Goal: Transaction & Acquisition: Book appointment/travel/reservation

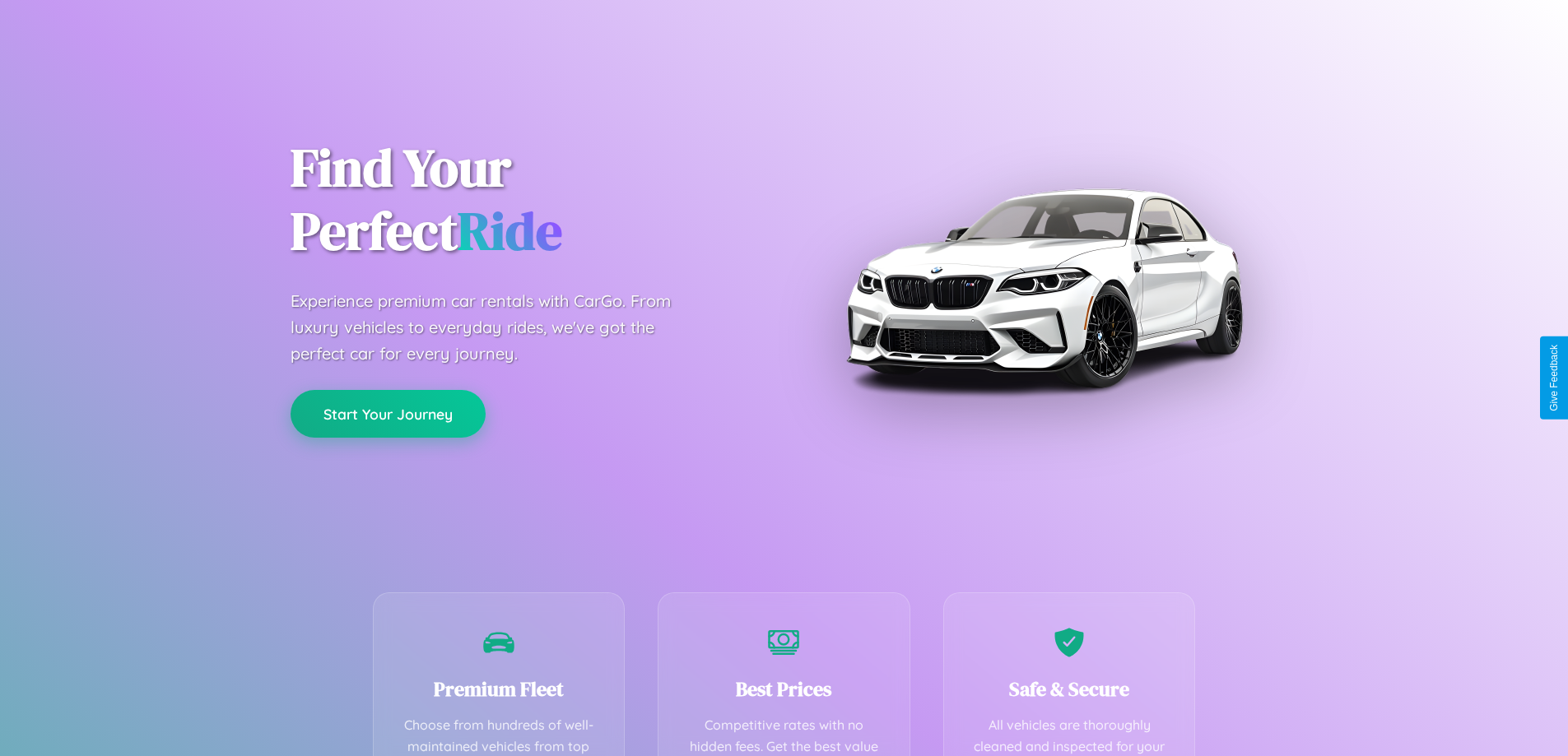
click at [387, 415] on button "Start Your Journey" at bounding box center [388, 414] width 195 height 48
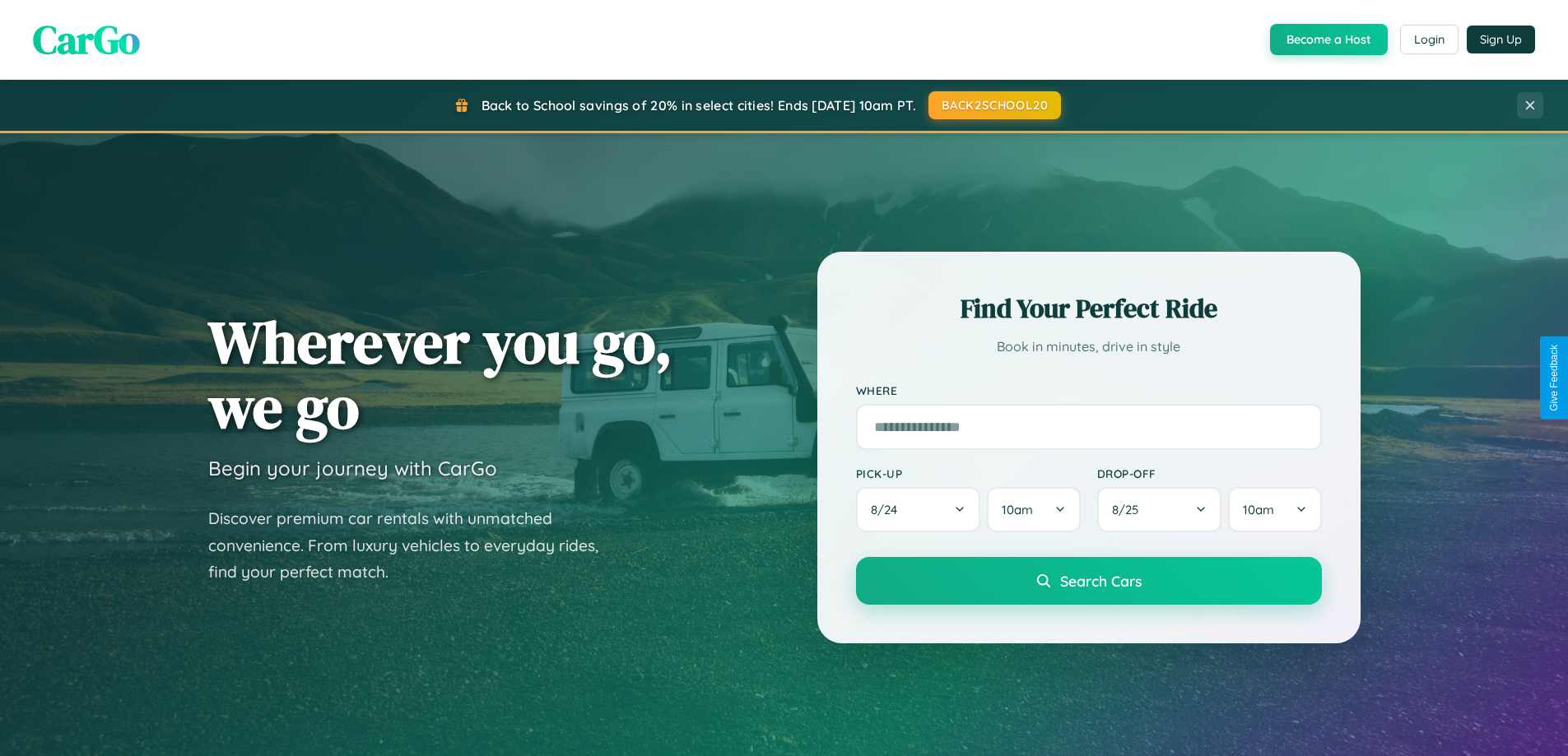
scroll to position [1133, 0]
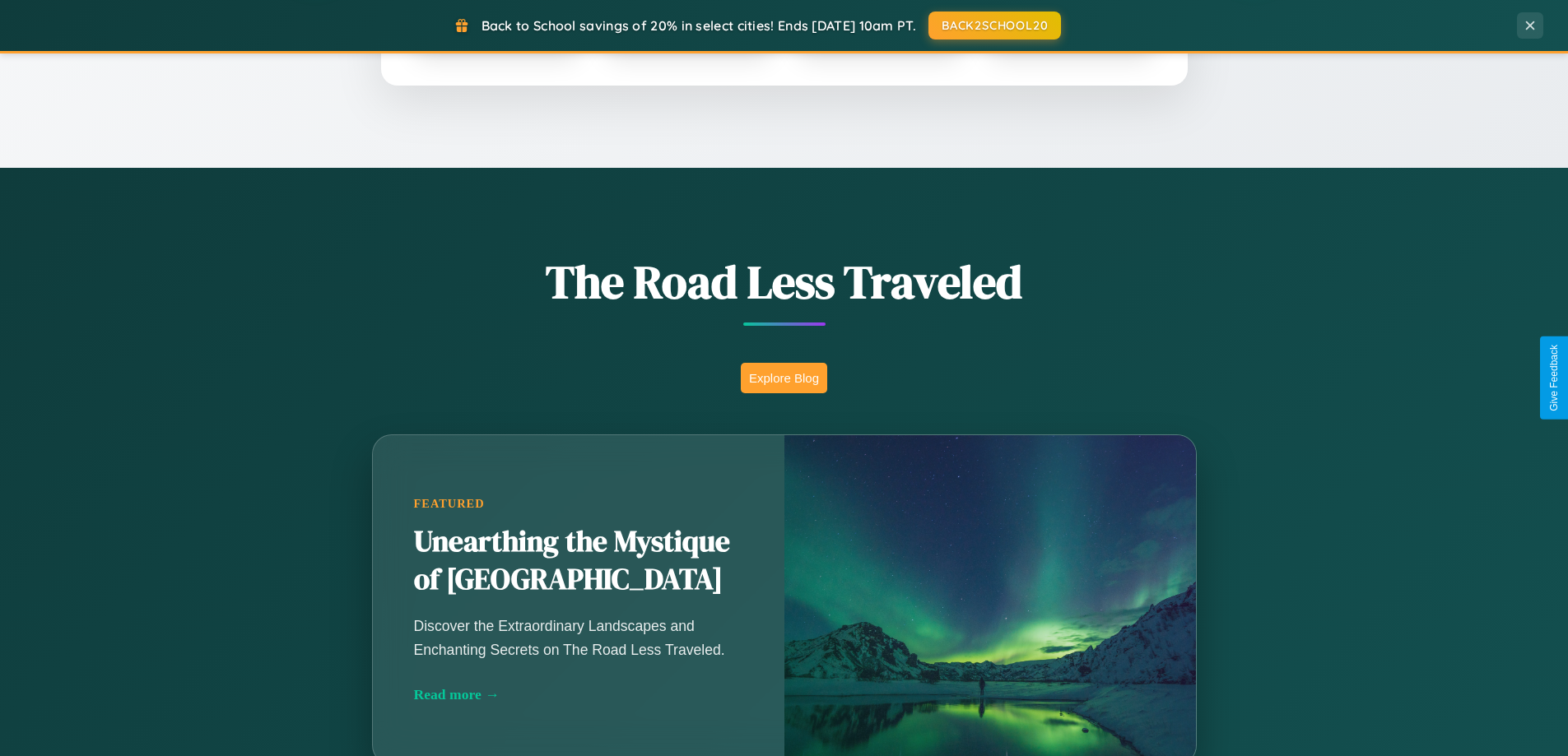
click at [783, 378] on button "Explore Blog" at bounding box center [783, 378] width 87 height 30
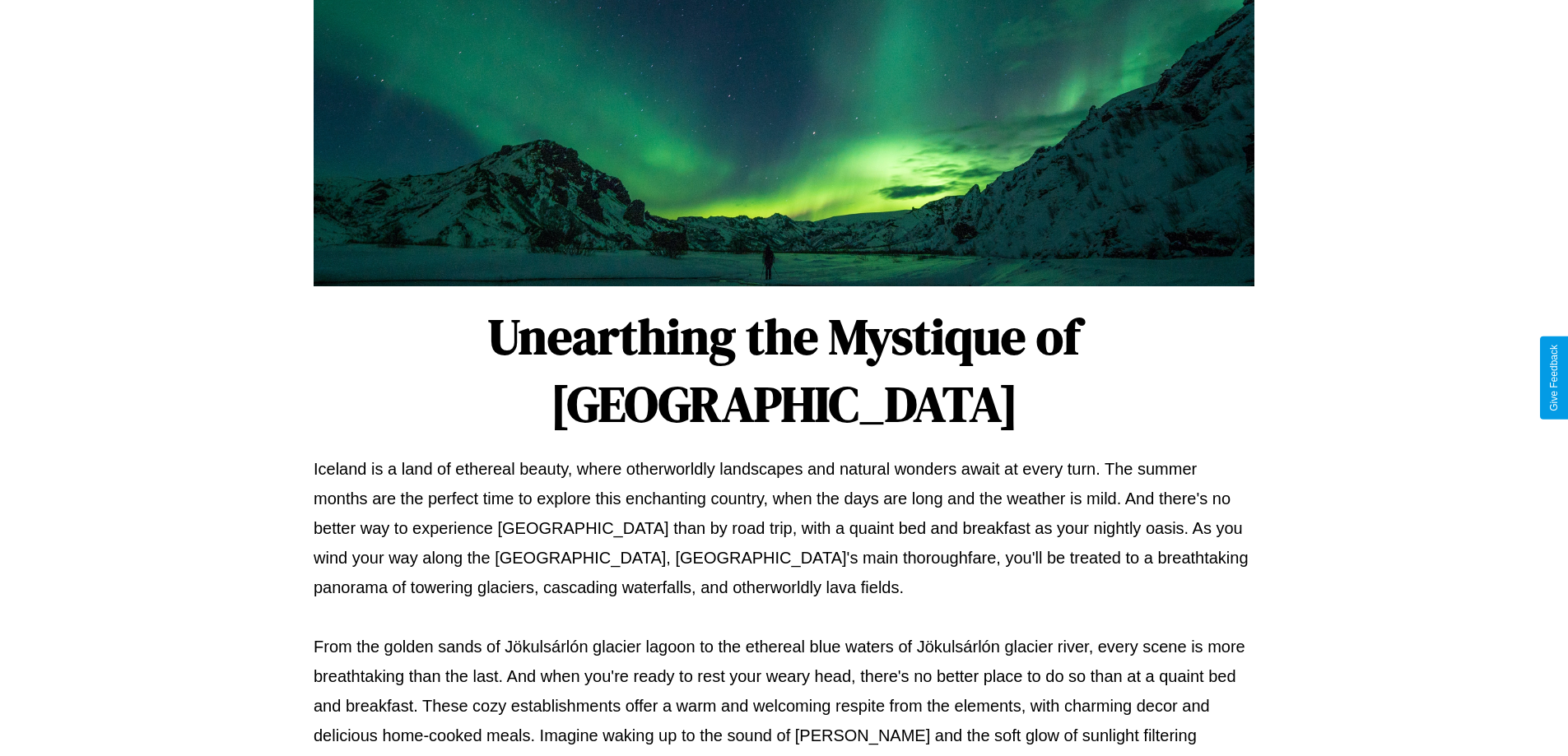
scroll to position [533, 0]
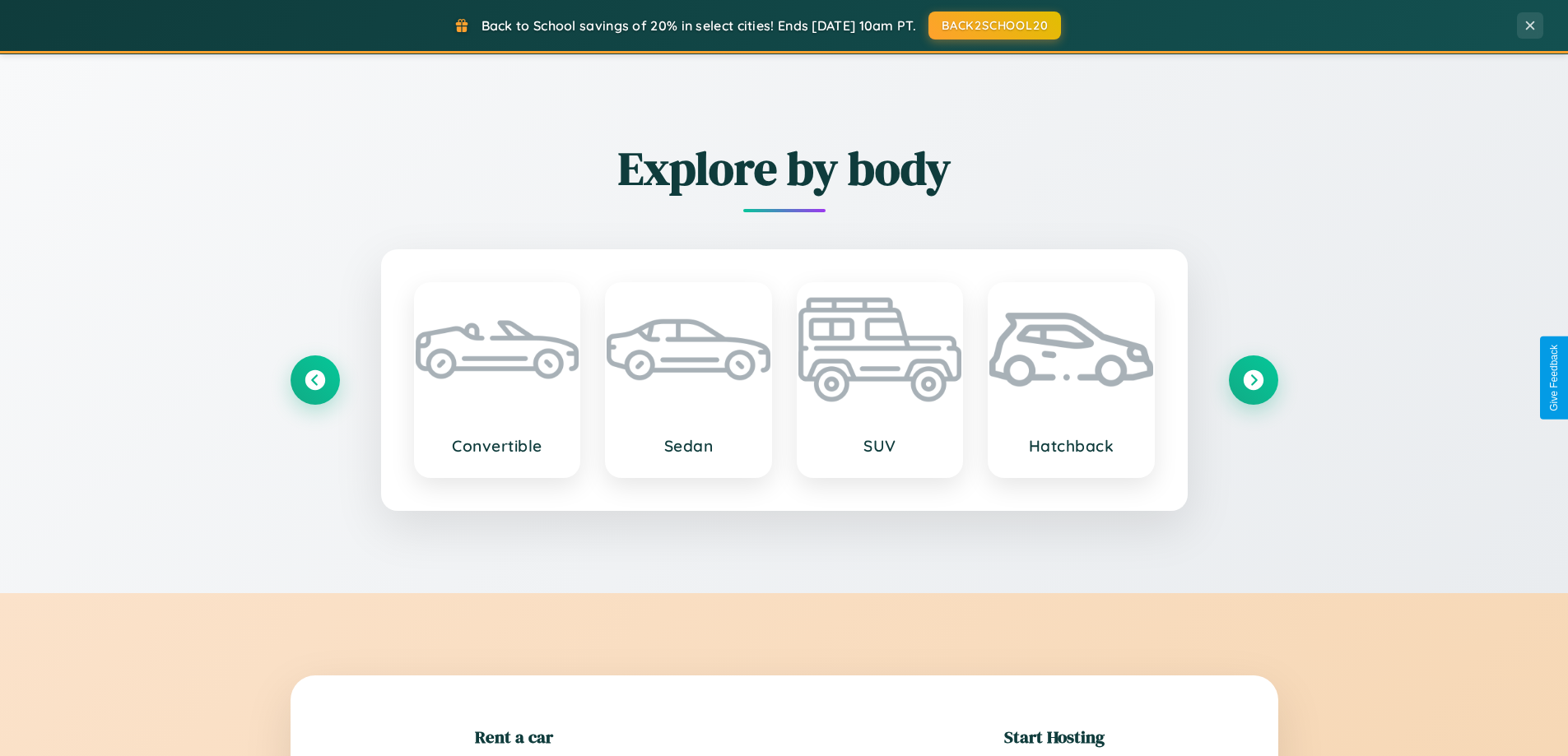
scroll to position [1929, 0]
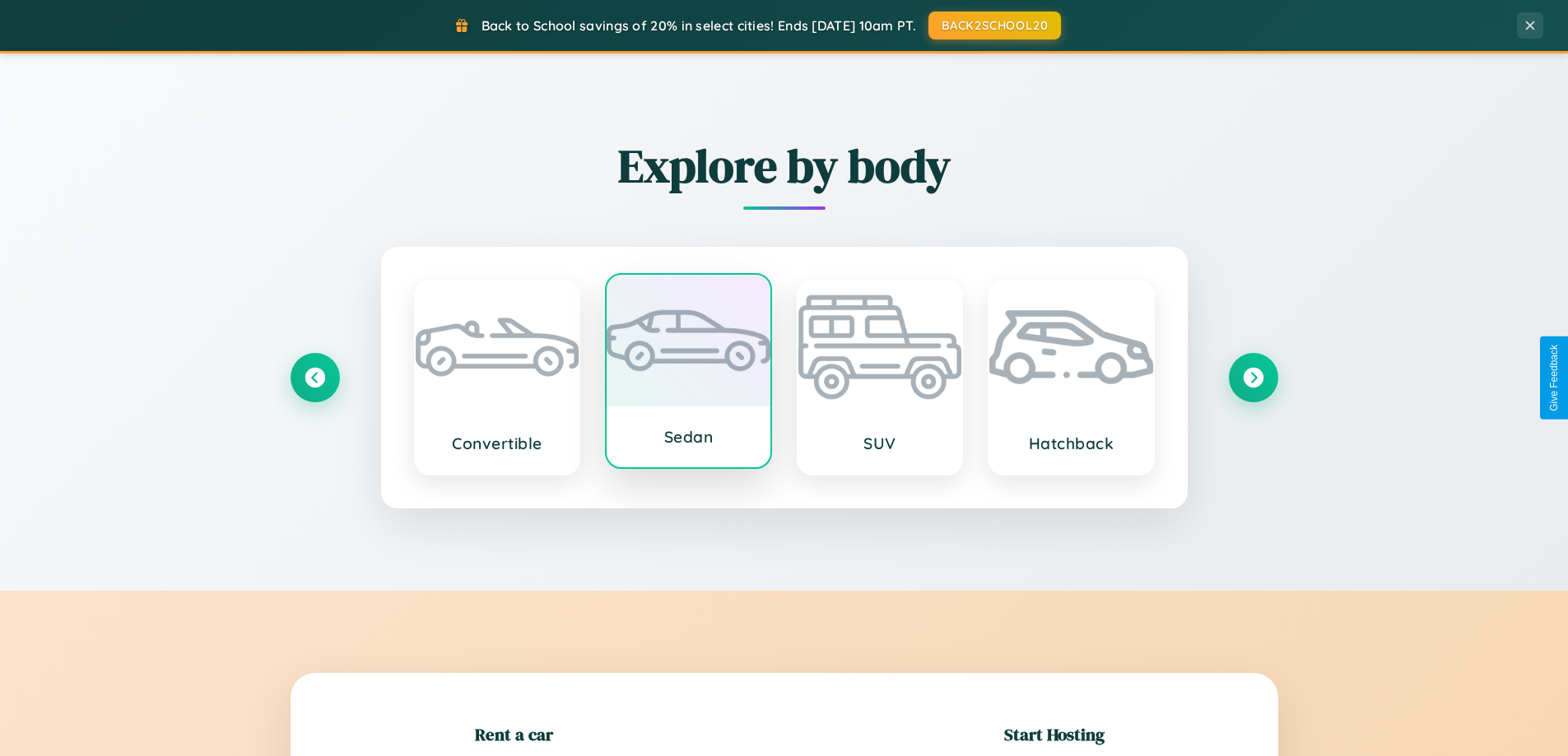
click at [687, 372] on div at bounding box center [688, 340] width 164 height 132
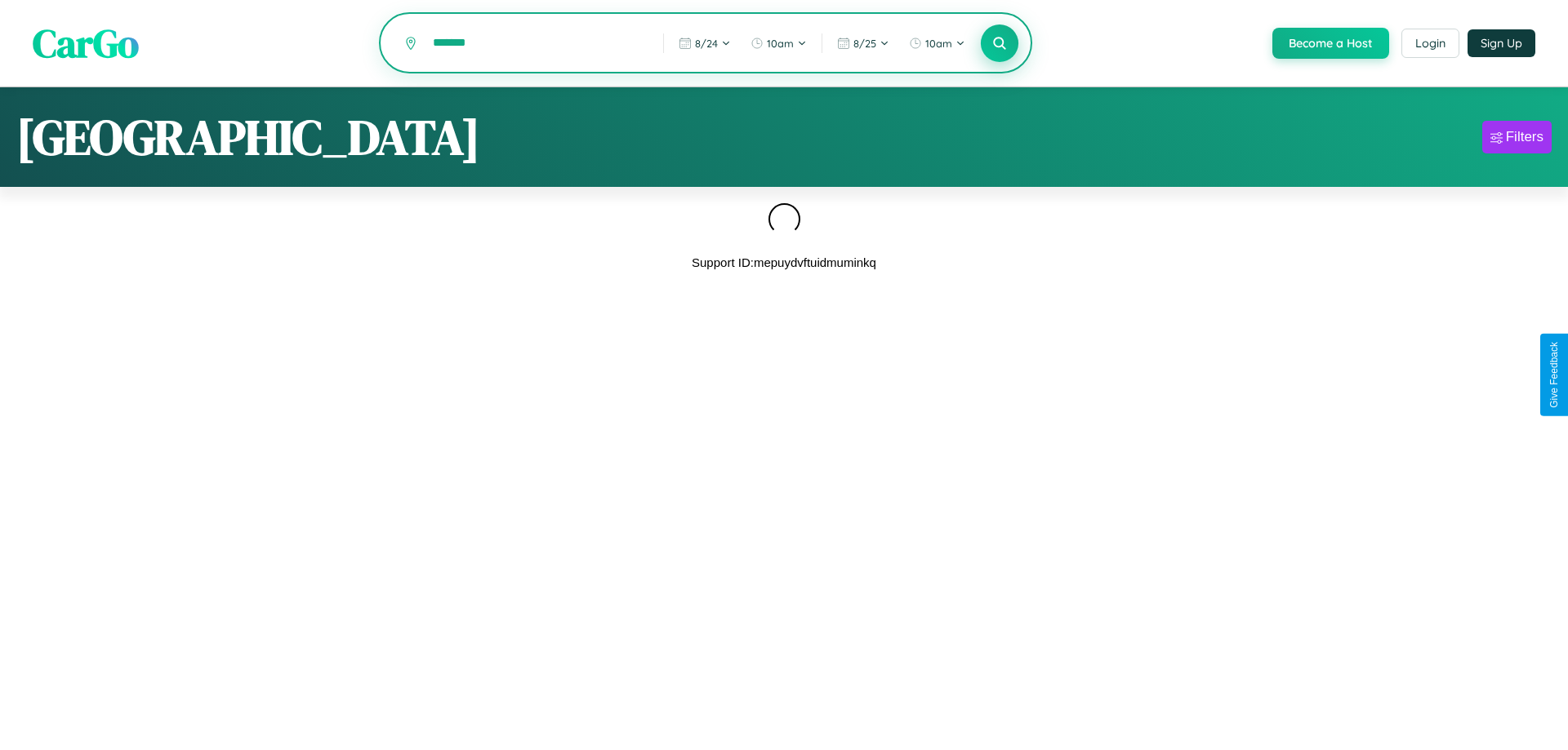
type input "*******"
click at [998, 45] on icon at bounding box center [999, 43] width 15 height 15
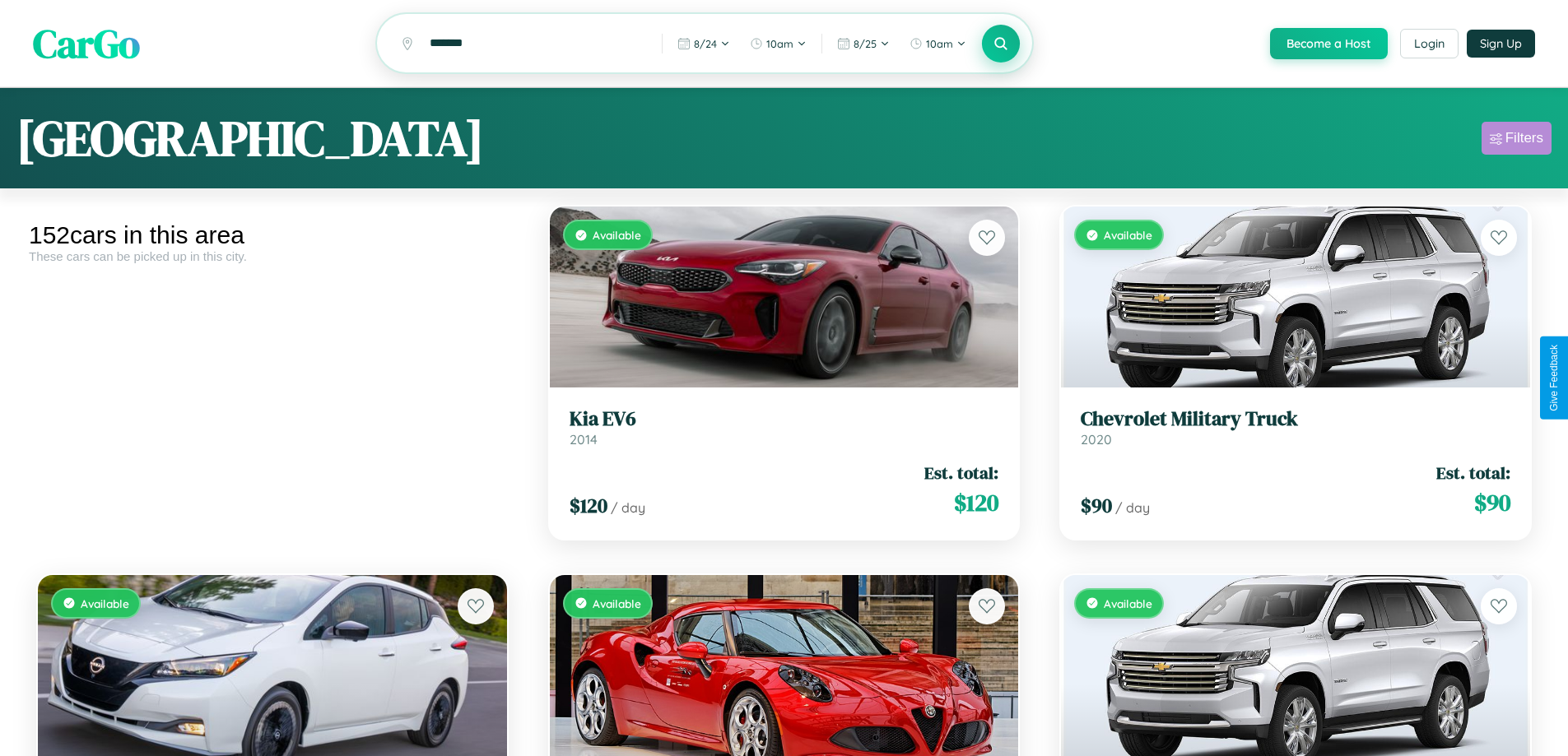
click at [1515, 140] on div "Filters" at bounding box center [1523, 138] width 38 height 17
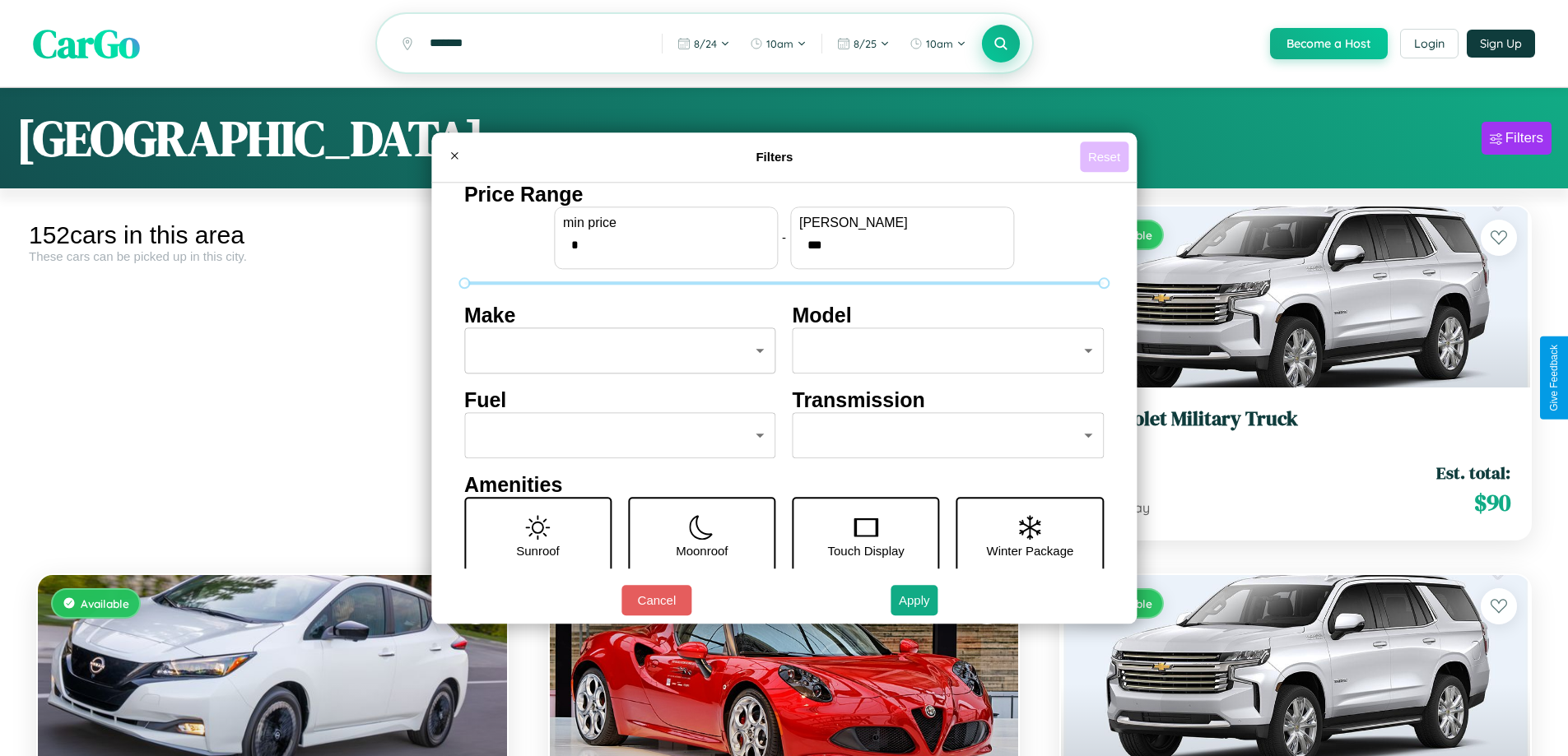
click at [1106, 156] on button "Reset" at bounding box center [1104, 156] width 49 height 30
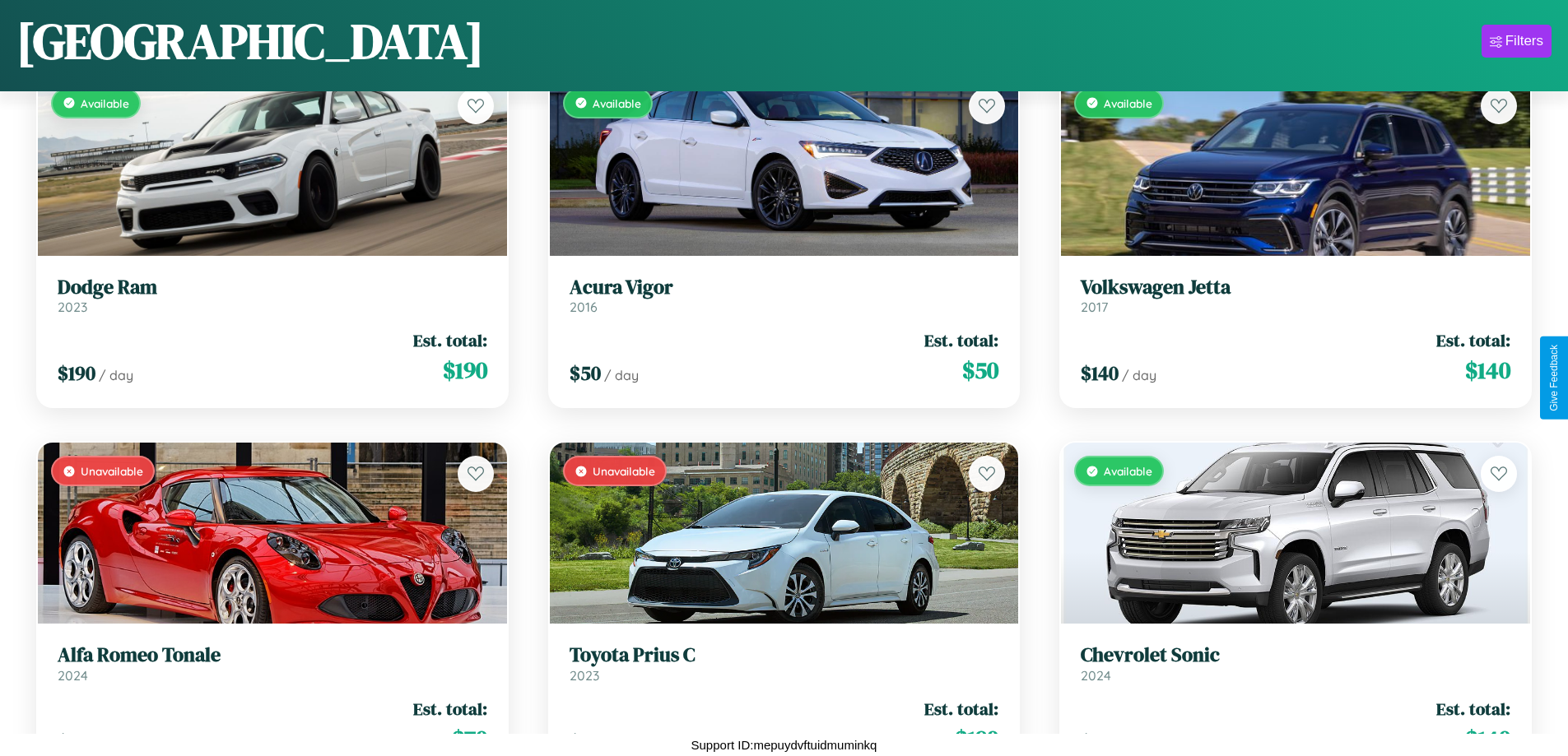
scroll to position [12030, 0]
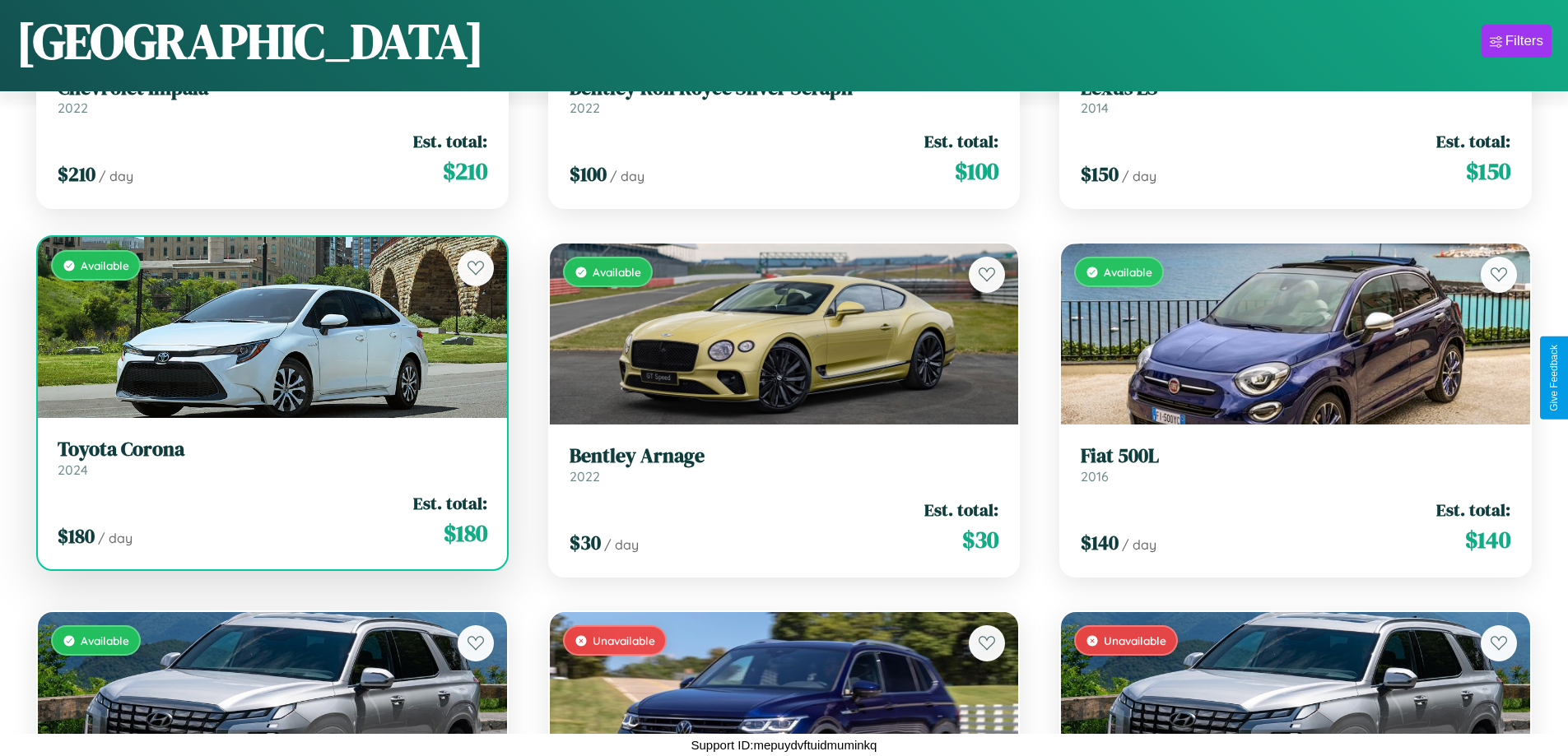
click at [270, 464] on link "Toyota Corona 2024" at bounding box center [272, 458] width 429 height 40
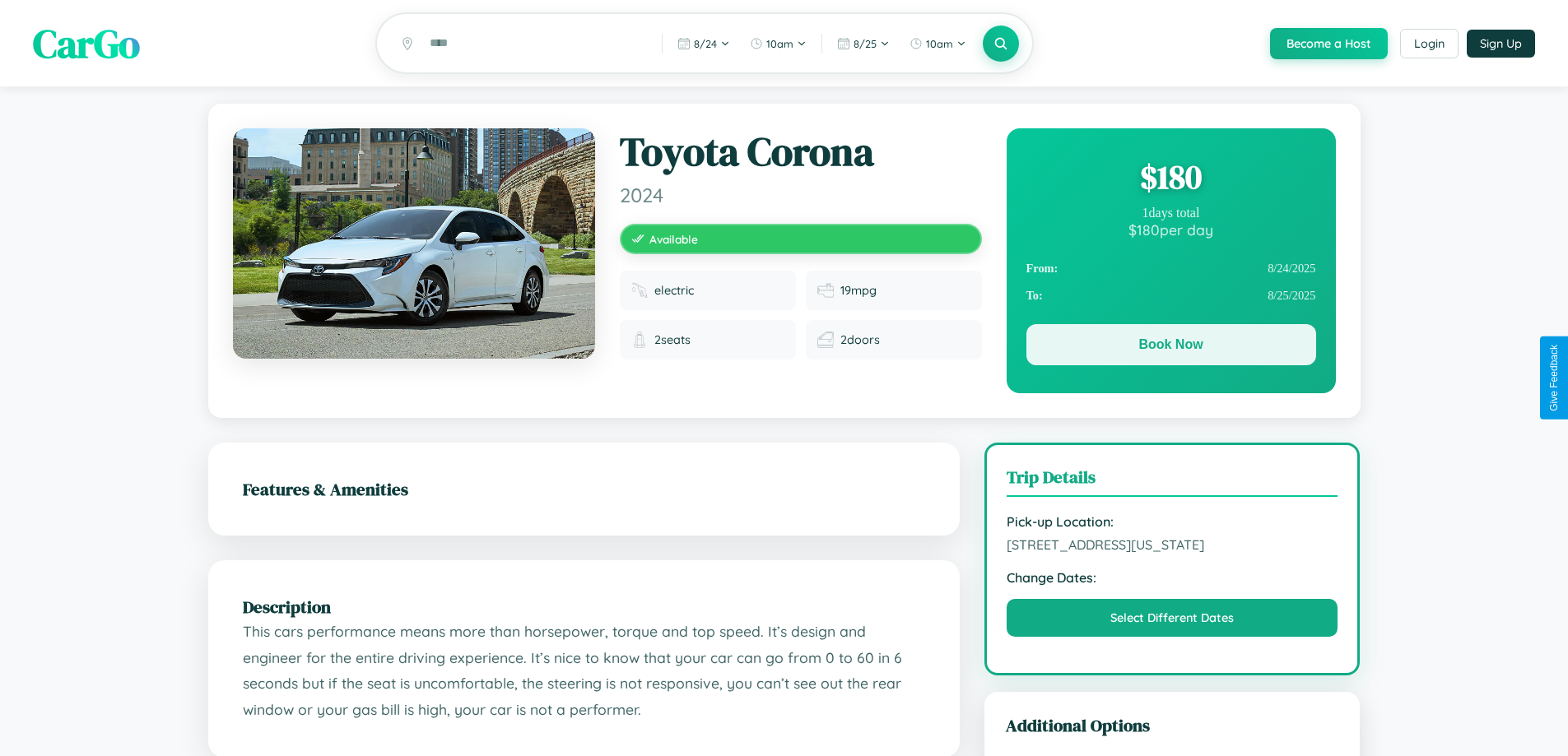
click at [1170, 349] on button "Book Now" at bounding box center [1170, 344] width 290 height 41
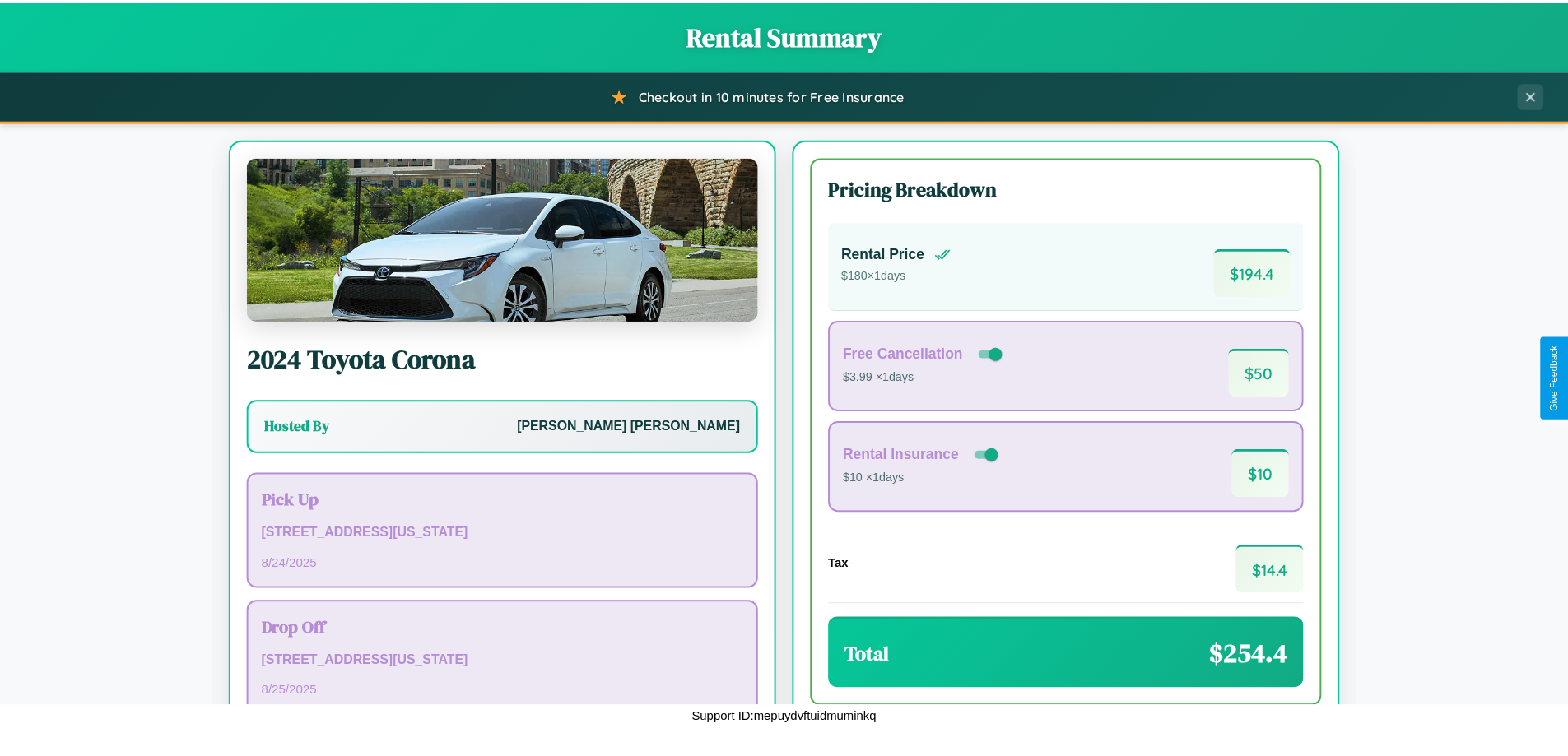
scroll to position [113, 0]
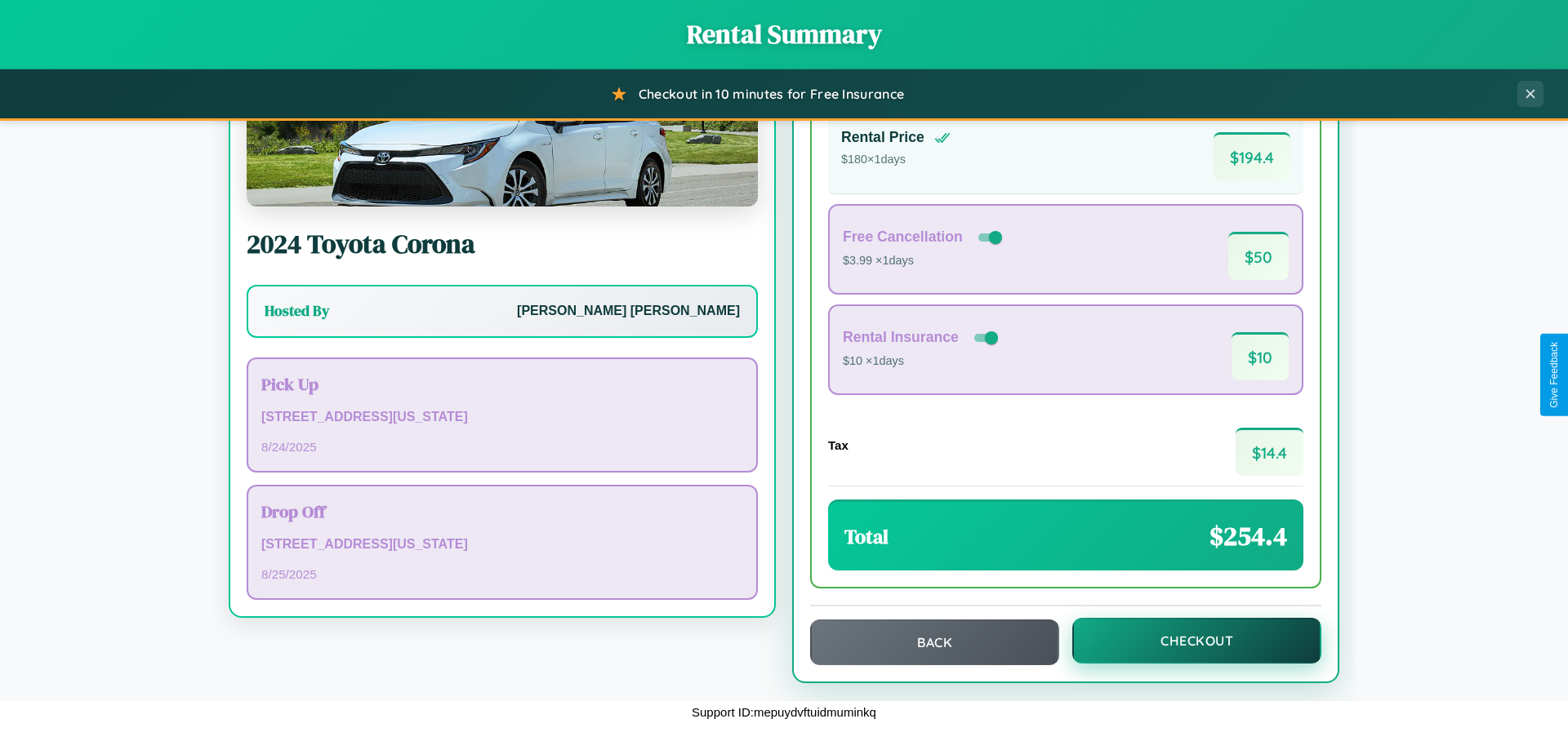
click at [1186, 641] on button "Checkout" at bounding box center [1196, 641] width 249 height 45
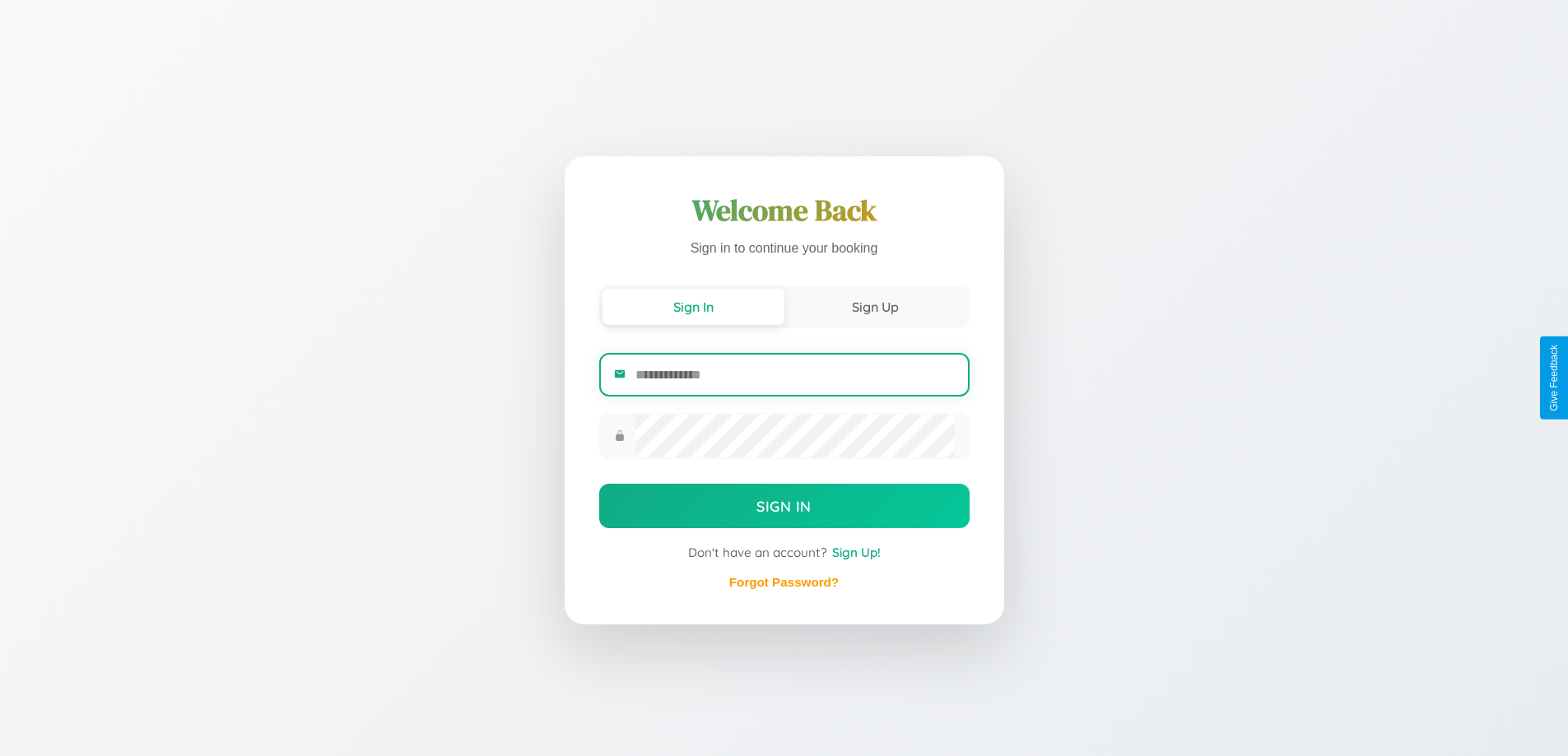
click at [794, 375] on input "email" at bounding box center [794, 375] width 319 height 40
type input "**********"
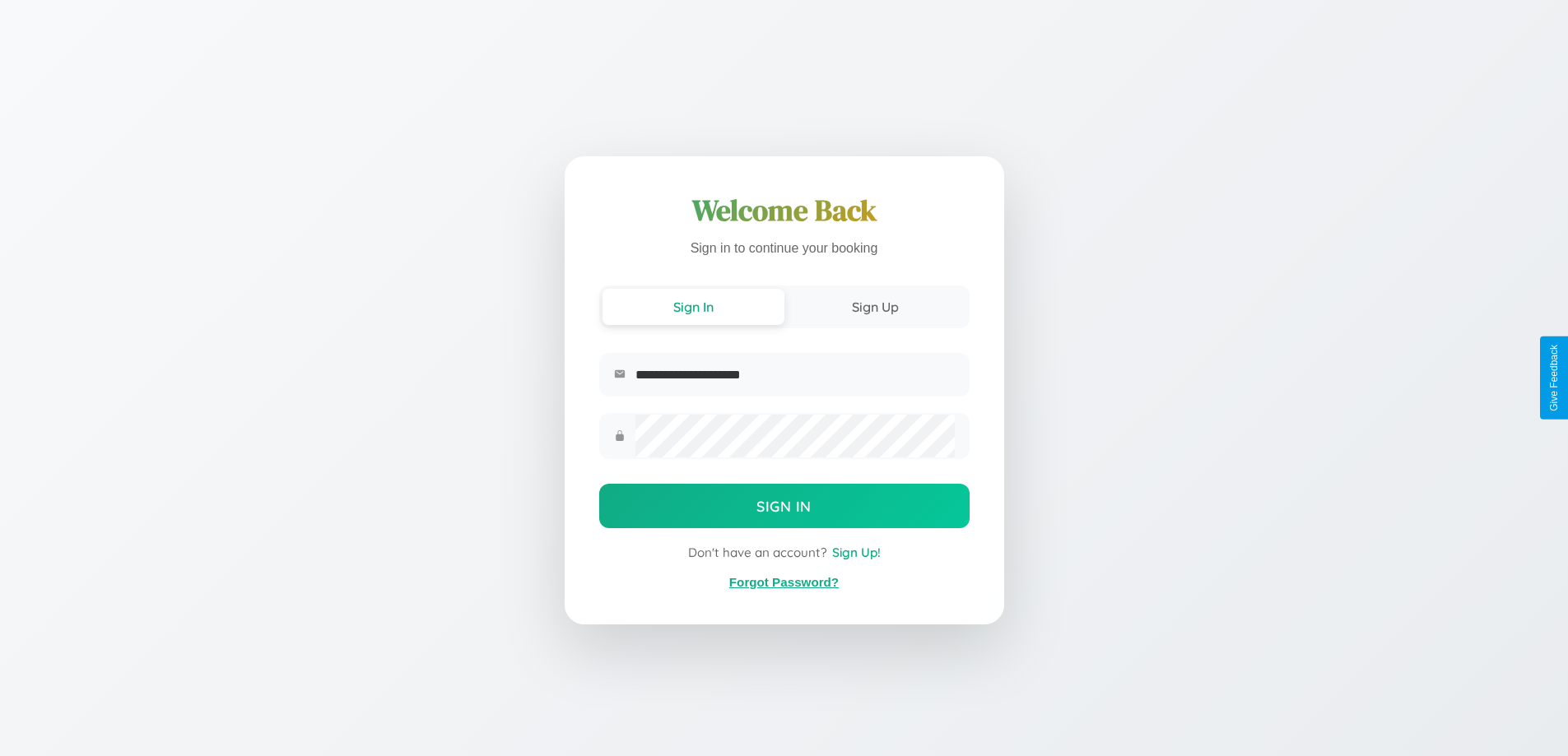
click at [783, 582] on link "Forgot Password?" at bounding box center [784, 582] width 109 height 14
